Goal: Task Accomplishment & Management: Complete application form

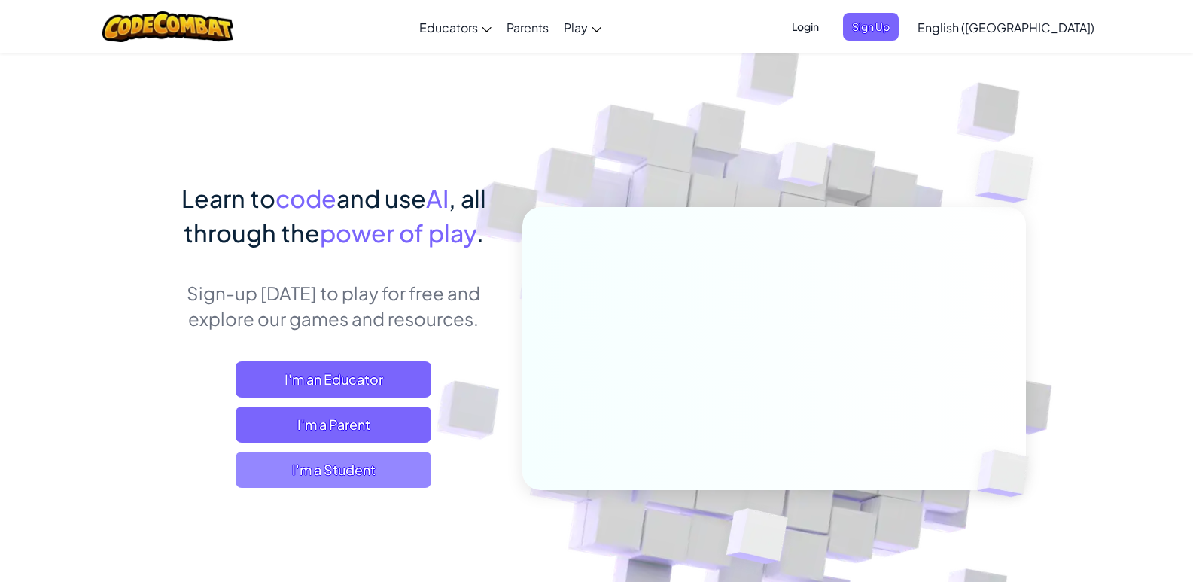
click at [388, 480] on span "I'm a Student" at bounding box center [334, 470] width 196 height 36
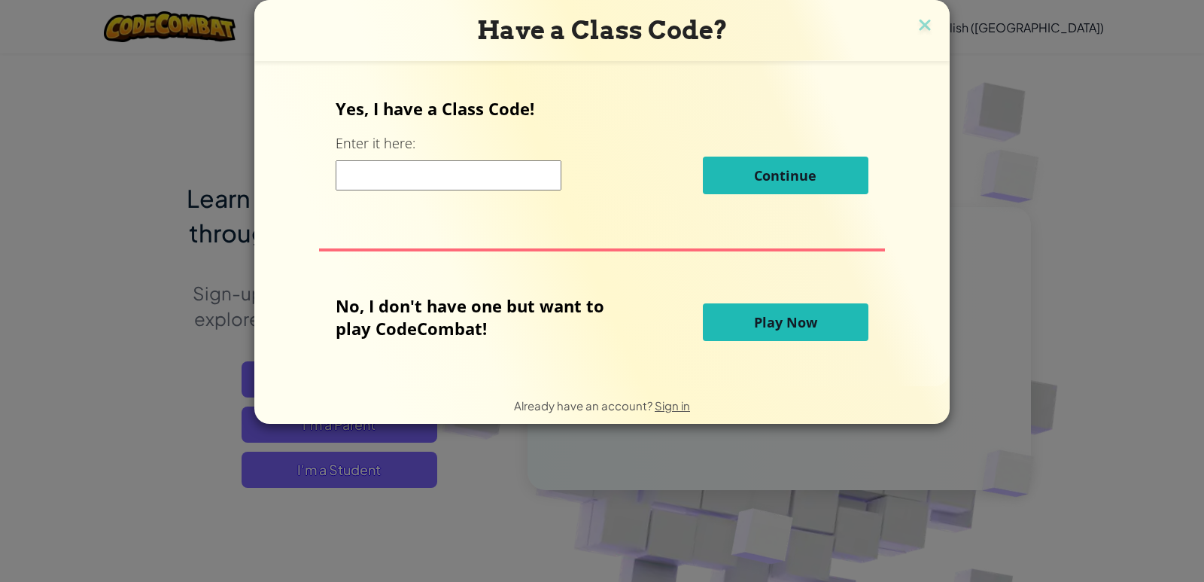
click at [504, 186] on input at bounding box center [449, 175] width 226 height 30
click at [742, 329] on button "Play Now" at bounding box center [786, 322] width 166 height 38
click at [772, 328] on span "Play Now" at bounding box center [785, 322] width 63 height 18
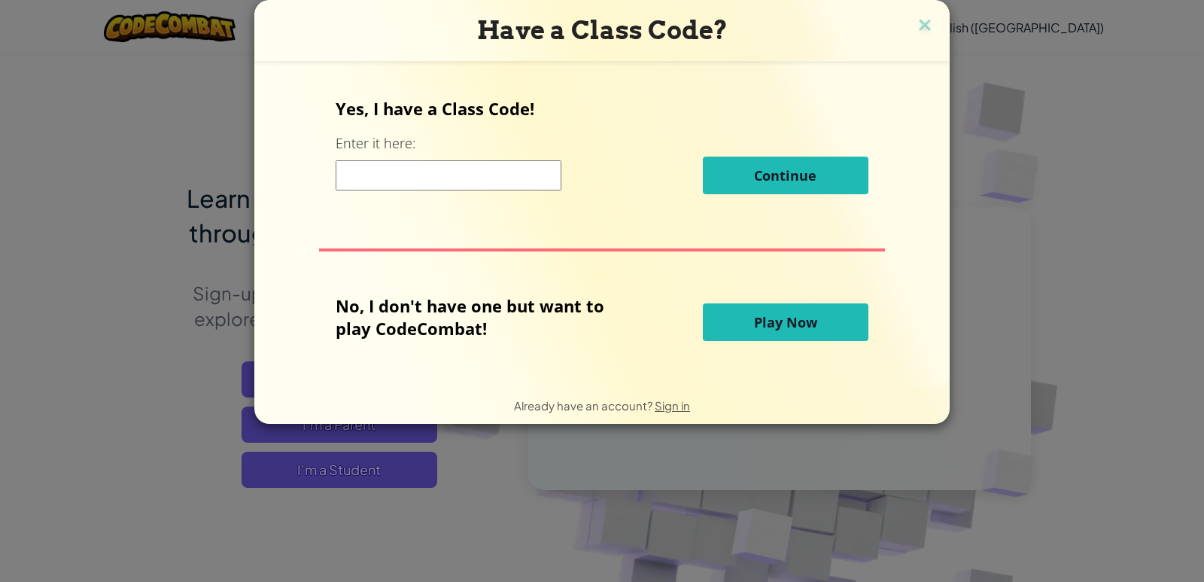
click at [772, 328] on span "Play Now" at bounding box center [785, 322] width 63 height 18
click at [441, 184] on input at bounding box center [449, 175] width 226 height 30
